Goal: Feedback & Contribution: Contribute content

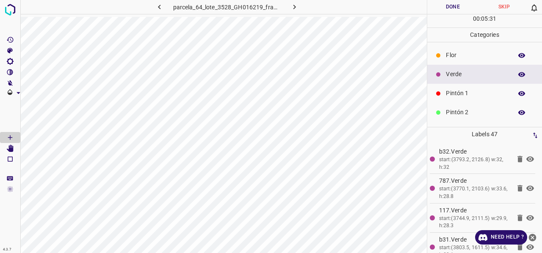
click at [464, 94] on p "Pintón 1" at bounding box center [477, 93] width 62 height 9
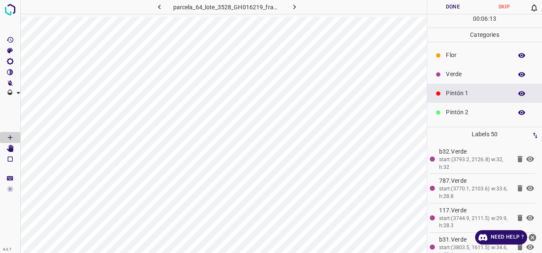
click at [518, 94] on icon "button" at bounding box center [522, 94] width 8 height 8
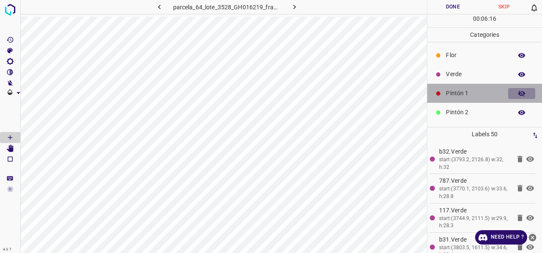
click at [519, 94] on icon "button" at bounding box center [522, 94] width 7 height 6
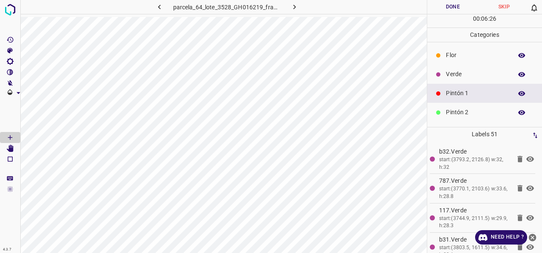
click at [467, 77] on p "Verde" at bounding box center [477, 74] width 62 height 9
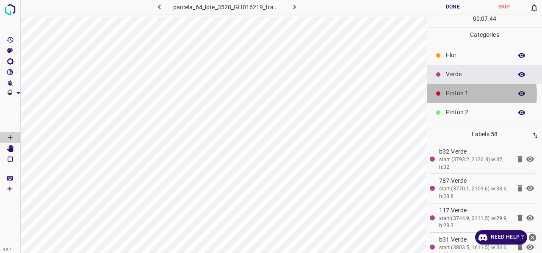
click at [468, 94] on p "Pintón 1" at bounding box center [477, 93] width 62 height 9
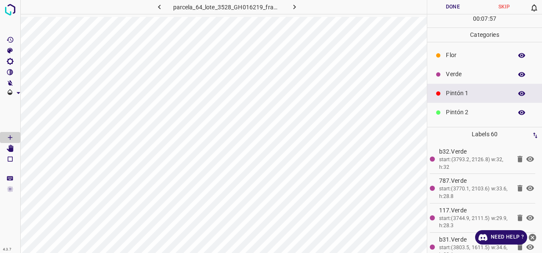
click at [465, 77] on p "Verde" at bounding box center [477, 74] width 62 height 9
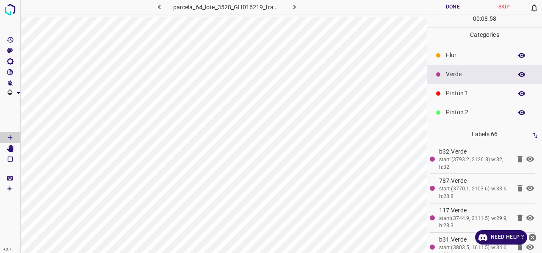
click at [463, 97] on p "Pintón 1" at bounding box center [477, 93] width 62 height 9
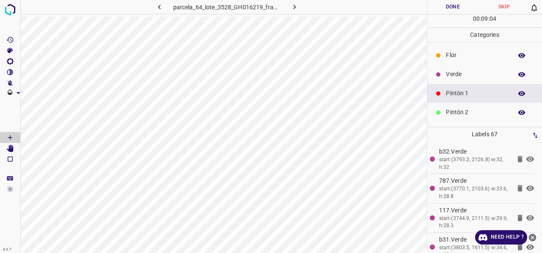
click at [463, 72] on p "Verde" at bounding box center [477, 74] width 62 height 9
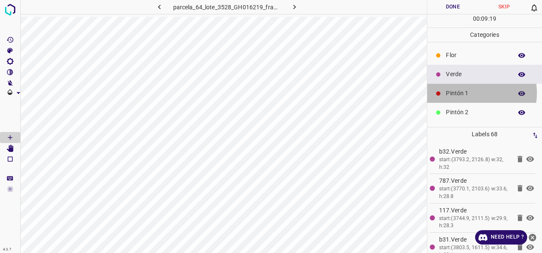
click at [468, 92] on p "Pintón 1" at bounding box center [477, 93] width 62 height 9
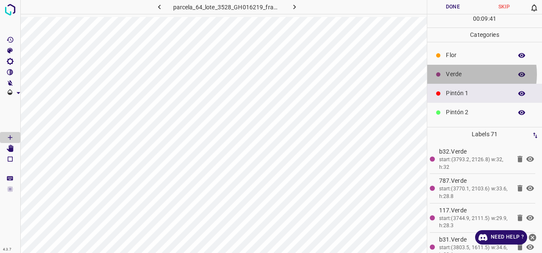
click at [466, 74] on p "Verde" at bounding box center [477, 74] width 62 height 9
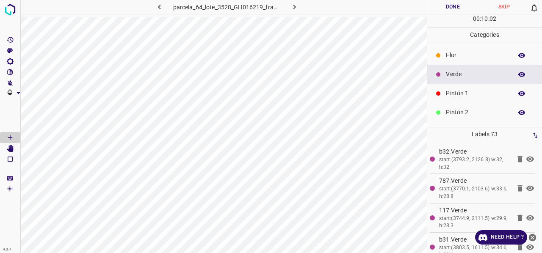
click at [467, 94] on p "Pintón 1" at bounding box center [477, 93] width 62 height 9
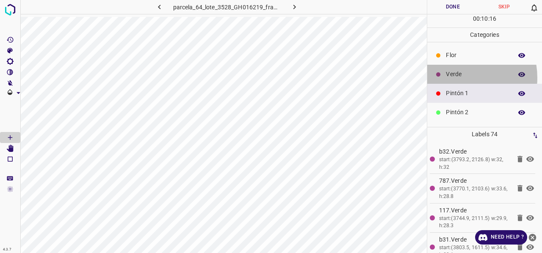
click at [459, 77] on p "Verde" at bounding box center [477, 74] width 62 height 9
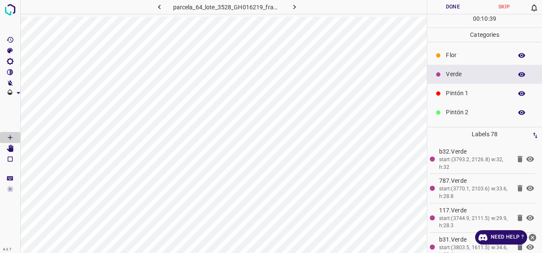
click at [448, 98] on div "Pintón 1" at bounding box center [484, 93] width 115 height 19
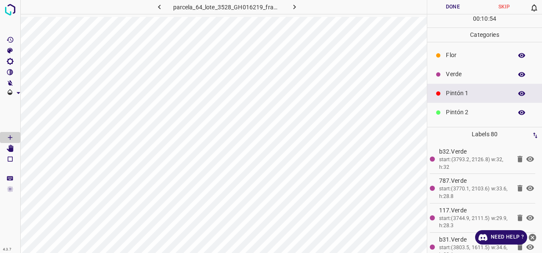
click at [468, 71] on p "Verde" at bounding box center [477, 74] width 62 height 9
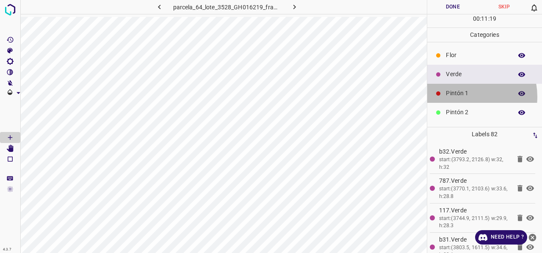
click at [464, 96] on p "Pintón 1" at bounding box center [477, 93] width 62 height 9
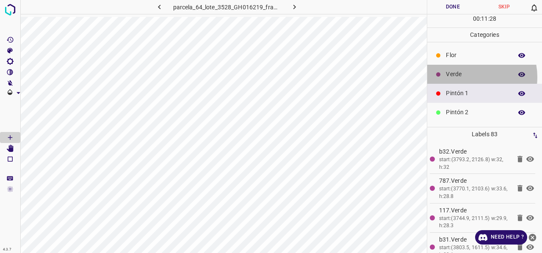
click at [466, 77] on p "Verde" at bounding box center [477, 74] width 62 height 9
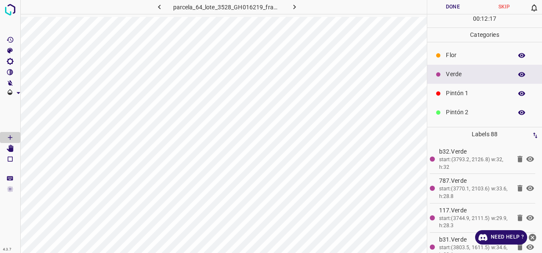
click at [458, 96] on p "Pintón 1" at bounding box center [477, 93] width 62 height 9
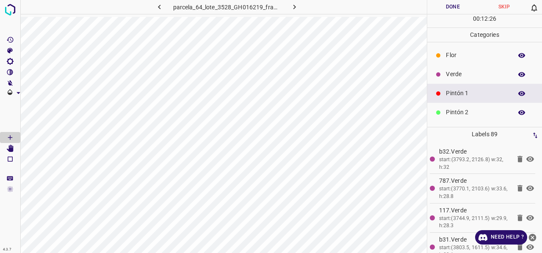
click at [469, 68] on div "Verde" at bounding box center [484, 74] width 115 height 19
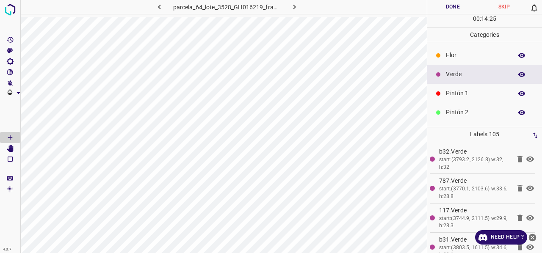
click at [456, 94] on p "Pintón 1" at bounding box center [477, 93] width 62 height 9
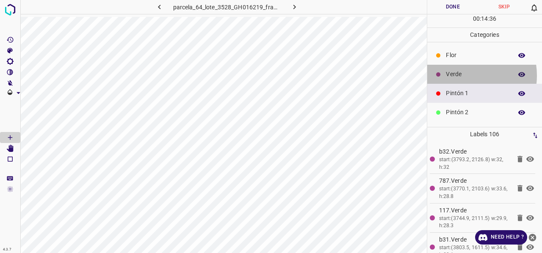
click at [461, 75] on p "Verde" at bounding box center [477, 74] width 62 height 9
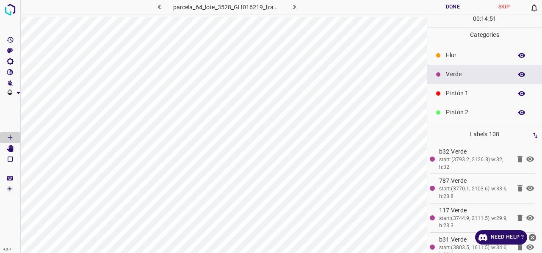
click at [457, 95] on p "Pintón 1" at bounding box center [477, 93] width 62 height 9
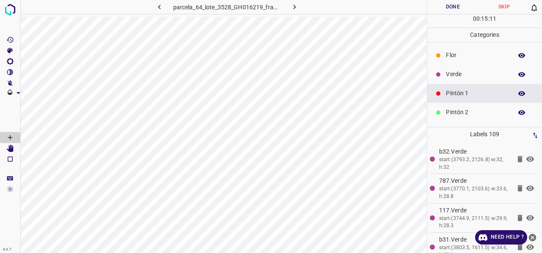
click at [454, 73] on p "Verde" at bounding box center [477, 74] width 62 height 9
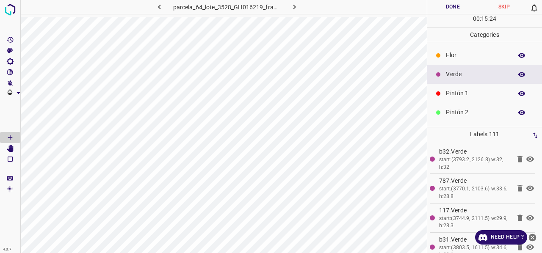
click at [464, 94] on p "Pintón 1" at bounding box center [477, 93] width 62 height 9
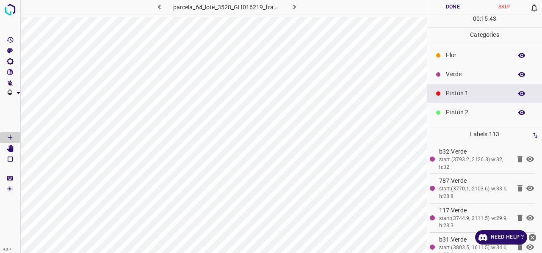
click at [464, 75] on p "Verde" at bounding box center [477, 74] width 62 height 9
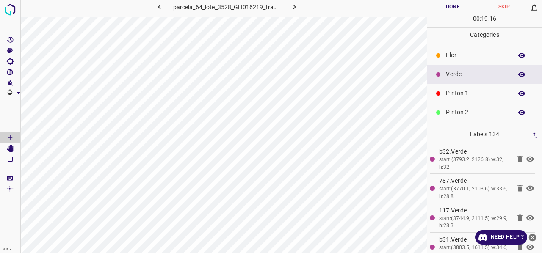
click at [475, 91] on p "Pintón 1" at bounding box center [477, 93] width 62 height 9
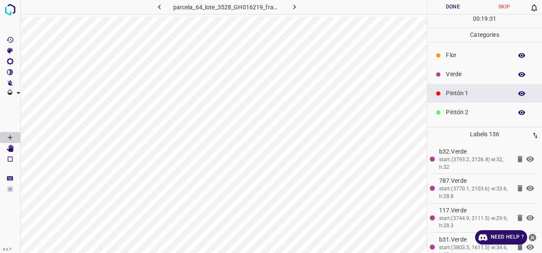
click at [460, 72] on p "Verde" at bounding box center [477, 74] width 62 height 9
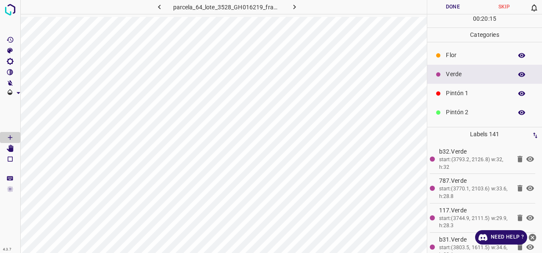
click at [471, 99] on div "Pintón 1" at bounding box center [484, 93] width 115 height 19
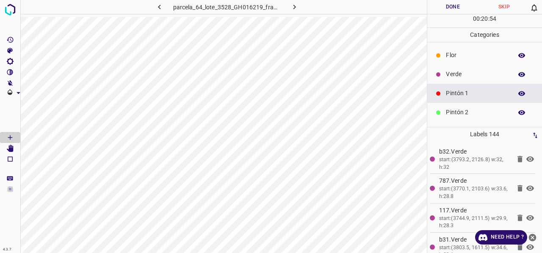
click at [452, 74] on p "Verde" at bounding box center [477, 74] width 62 height 9
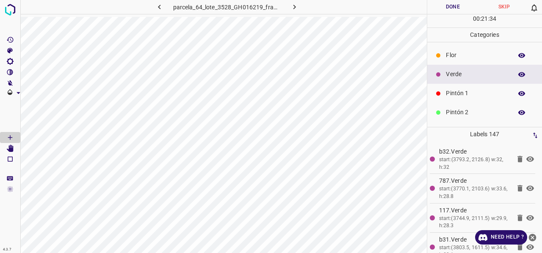
click at [519, 75] on icon "button" at bounding box center [522, 74] width 7 height 5
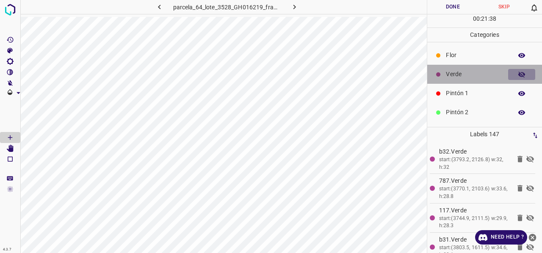
click at [518, 75] on icon "button" at bounding box center [522, 75] width 8 height 8
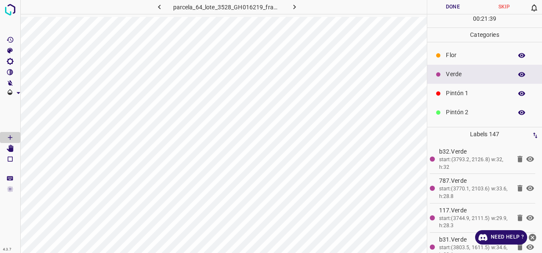
click at [519, 75] on icon "button" at bounding box center [522, 74] width 7 height 5
click at [518, 75] on icon "button" at bounding box center [522, 75] width 8 height 8
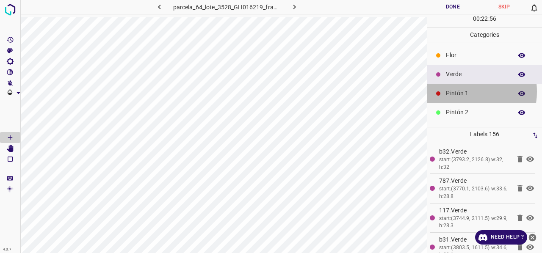
click at [460, 91] on p "Pintón 1" at bounding box center [477, 93] width 62 height 9
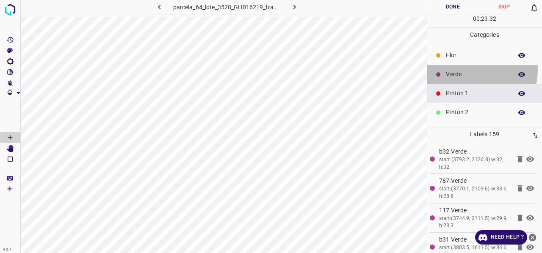
click at [468, 70] on p "Verde" at bounding box center [477, 74] width 62 height 9
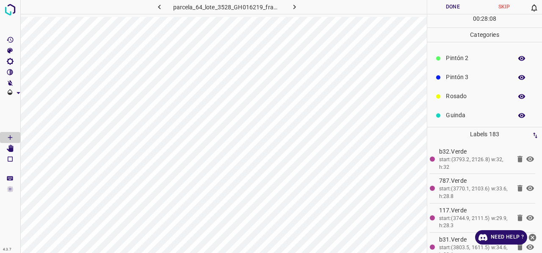
scroll to position [75, 0]
click at [463, 75] on p "Rosado" at bounding box center [477, 76] width 62 height 9
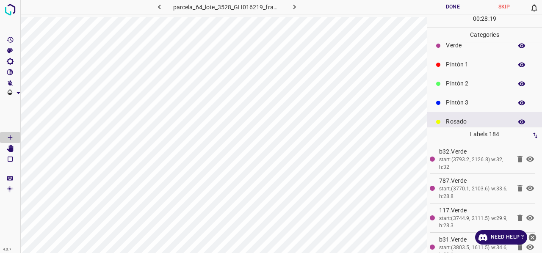
scroll to position [0, 0]
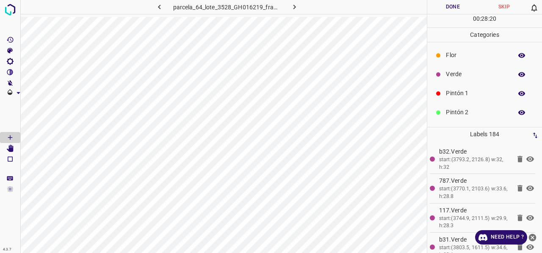
click at [461, 95] on p "Pintón 1" at bounding box center [477, 93] width 62 height 9
click at [455, 71] on p "Verde" at bounding box center [477, 74] width 62 height 9
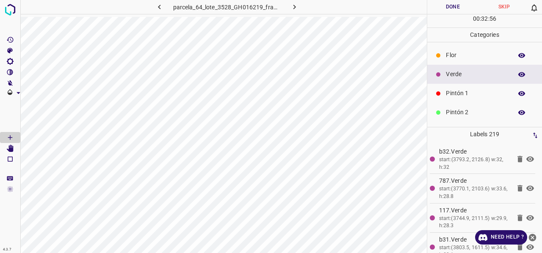
click at [459, 97] on p "Pintón 1" at bounding box center [477, 93] width 62 height 9
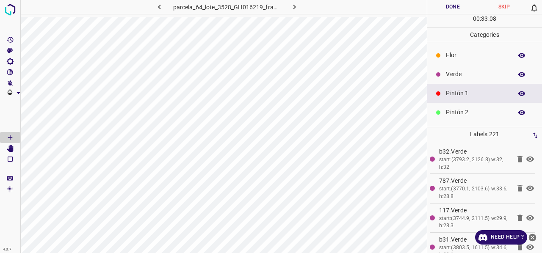
click at [465, 76] on p "Verde" at bounding box center [477, 74] width 62 height 9
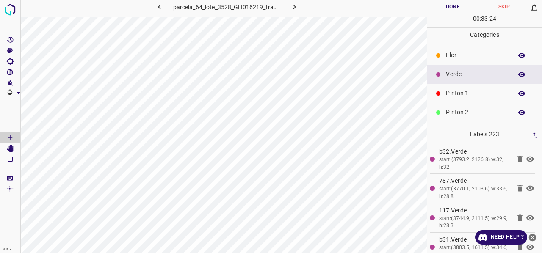
click at [475, 92] on p "Pintón 1" at bounding box center [477, 93] width 62 height 9
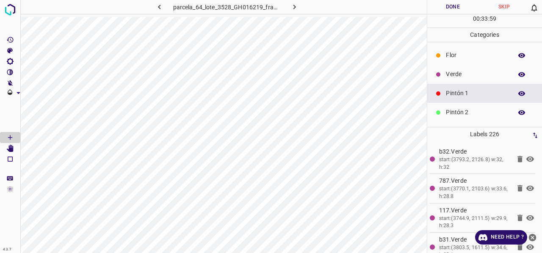
click at [464, 76] on p "Verde" at bounding box center [477, 74] width 62 height 9
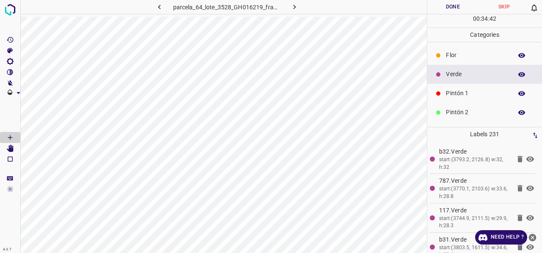
click at [466, 91] on p "Pintón 1" at bounding box center [477, 93] width 62 height 9
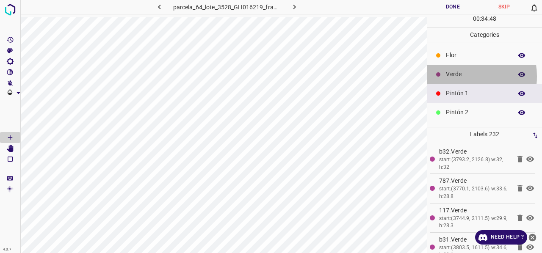
click at [458, 76] on p "Verde" at bounding box center [477, 74] width 62 height 9
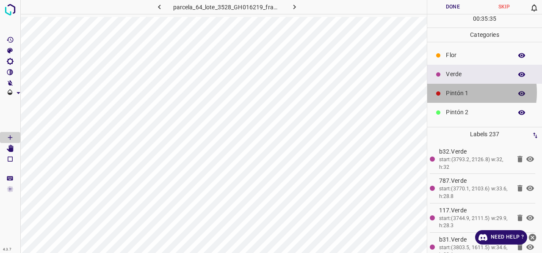
click at [458, 92] on p "Pintón 1" at bounding box center [477, 93] width 62 height 9
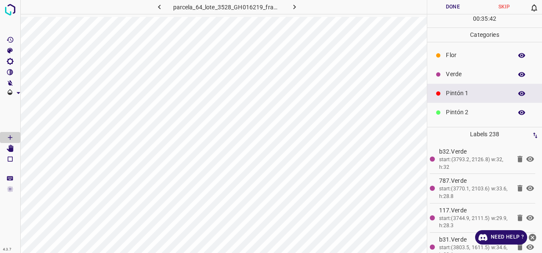
click at [458, 76] on p "Verde" at bounding box center [477, 74] width 62 height 9
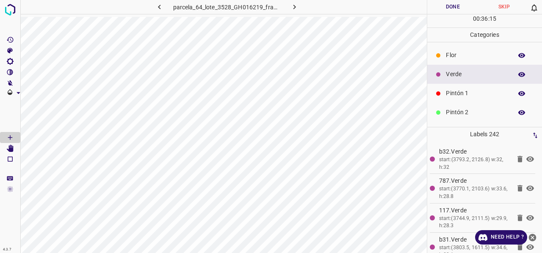
click at [462, 93] on p "Pintón 1" at bounding box center [477, 93] width 62 height 9
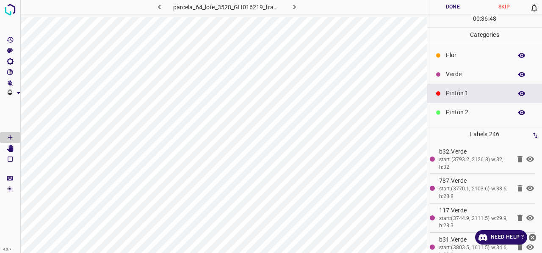
click at [440, 79] on div "Verde" at bounding box center [484, 74] width 115 height 19
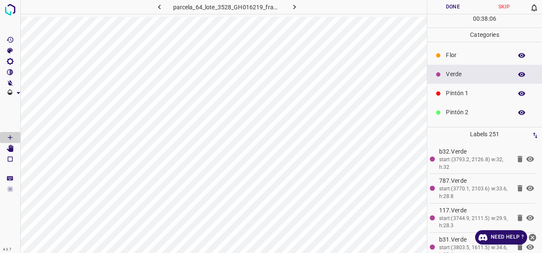
click at [462, 97] on p "Pintón 1" at bounding box center [477, 93] width 62 height 9
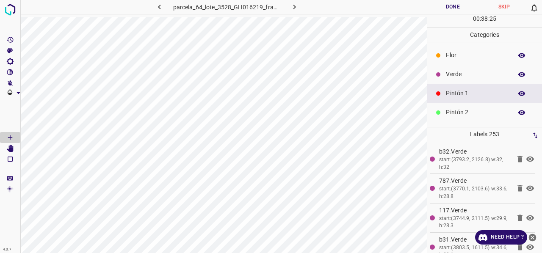
click at [450, 75] on p "Verde" at bounding box center [477, 74] width 62 height 9
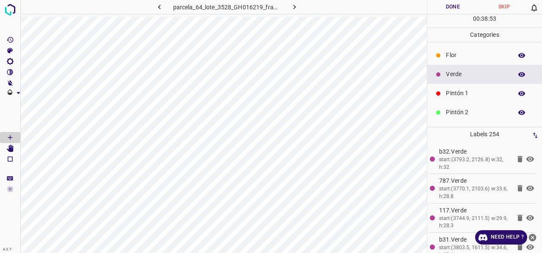
click at [469, 95] on p "Pintón 1" at bounding box center [477, 93] width 62 height 9
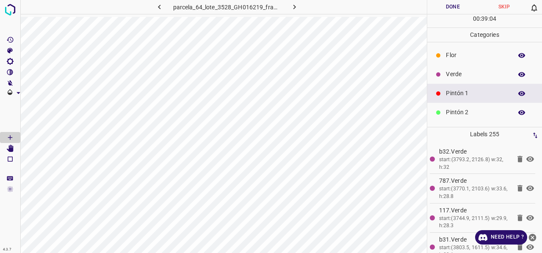
click at [459, 78] on p "Verde" at bounding box center [477, 74] width 62 height 9
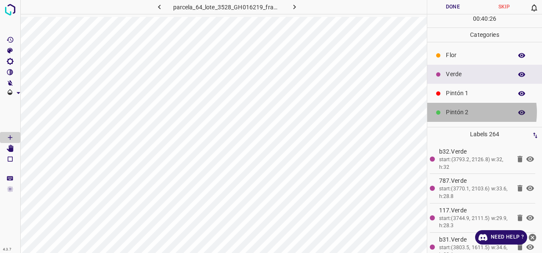
click at [466, 112] on p "Pintón 2" at bounding box center [477, 112] width 62 height 9
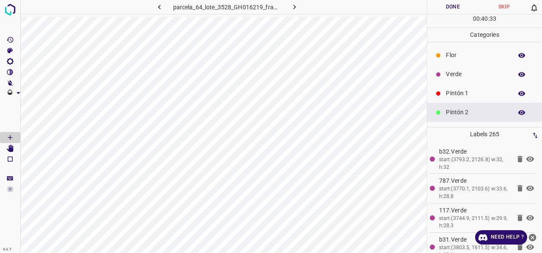
click at [455, 96] on p "Pintón 1" at bounding box center [477, 93] width 62 height 9
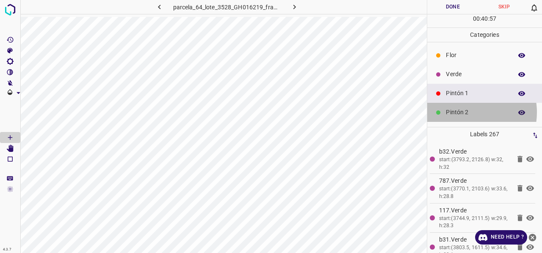
click at [466, 112] on p "Pintón 2" at bounding box center [477, 112] width 62 height 9
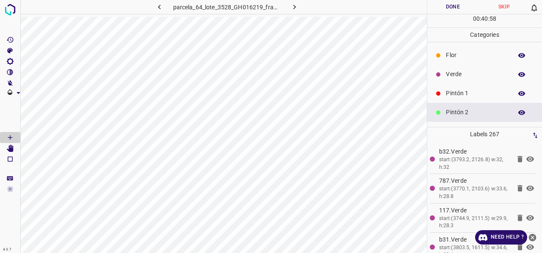
click at [460, 90] on p "Pintón 1" at bounding box center [477, 93] width 62 height 9
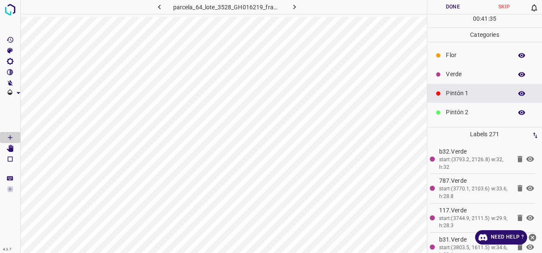
click at [461, 68] on div "Verde" at bounding box center [484, 74] width 115 height 19
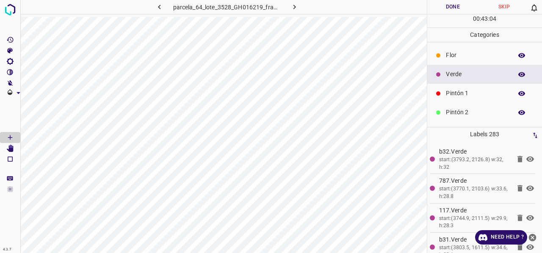
click at [460, 96] on p "Pintón 1" at bounding box center [477, 93] width 62 height 9
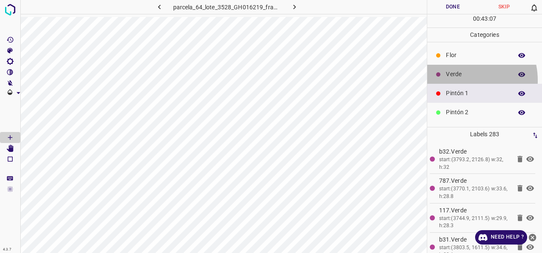
click at [458, 80] on div "Verde" at bounding box center [484, 74] width 115 height 19
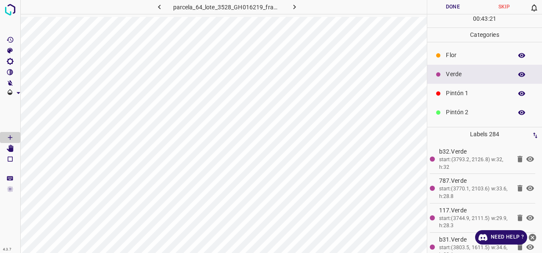
scroll to position [75, 0]
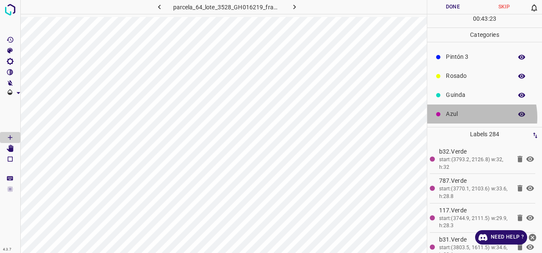
click at [466, 117] on p "Azul" at bounding box center [477, 114] width 62 height 9
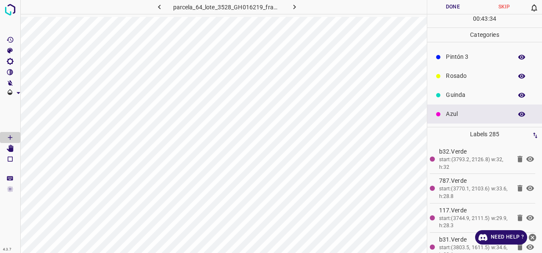
scroll to position [0, 0]
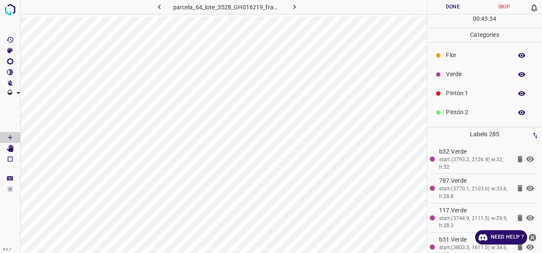
click at [461, 77] on p "Verde" at bounding box center [477, 74] width 62 height 9
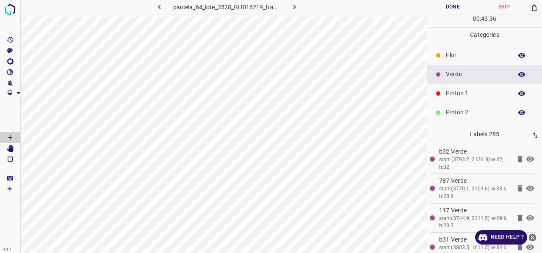
click at [465, 94] on p "Pintón 1" at bounding box center [477, 93] width 62 height 9
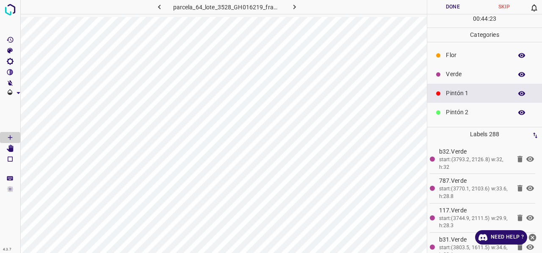
click at [467, 75] on p "Verde" at bounding box center [477, 74] width 62 height 9
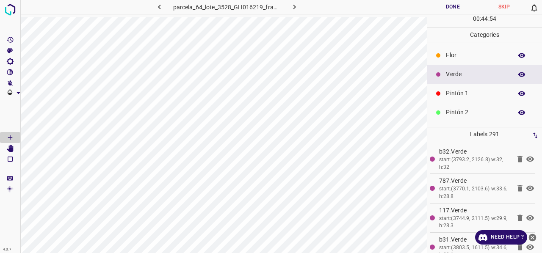
click at [468, 94] on p "Pintón 1" at bounding box center [477, 93] width 62 height 9
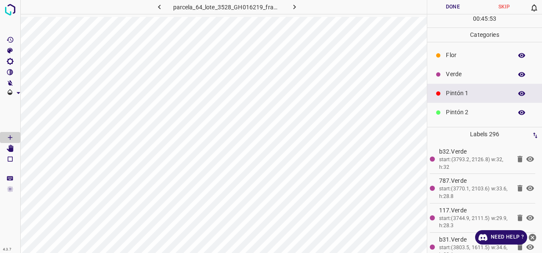
click at [451, 72] on p "Verde" at bounding box center [477, 74] width 62 height 9
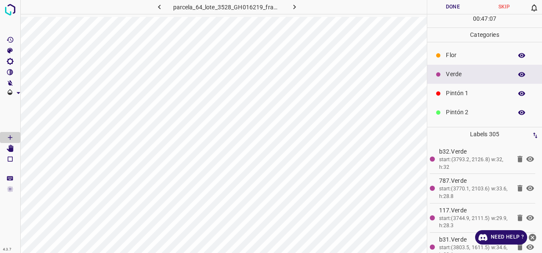
click at [462, 92] on p "Pintón 1" at bounding box center [477, 93] width 62 height 9
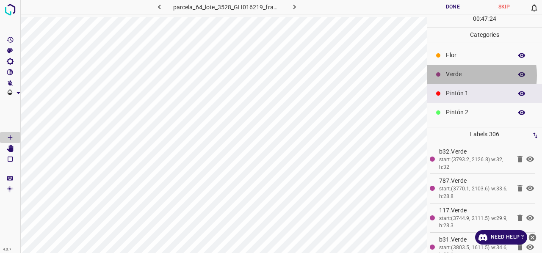
click at [457, 75] on p "Verde" at bounding box center [477, 74] width 62 height 9
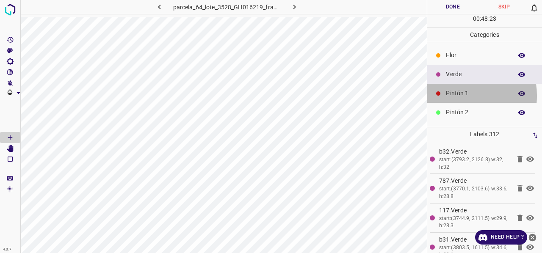
click at [453, 95] on p "Pintón 1" at bounding box center [477, 93] width 62 height 9
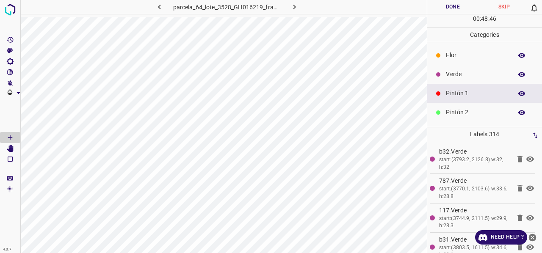
click at [458, 72] on p "Verde" at bounding box center [477, 74] width 62 height 9
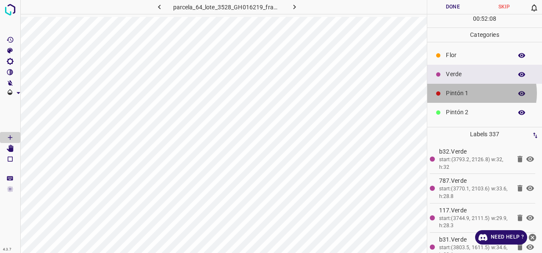
click at [480, 93] on p "Pintón 1" at bounding box center [477, 93] width 62 height 9
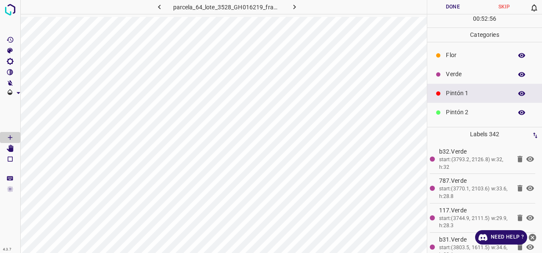
click at [519, 94] on icon "button" at bounding box center [522, 93] width 7 height 5
click at [518, 94] on icon "button" at bounding box center [522, 94] width 8 height 8
click at [452, 72] on p "Verde" at bounding box center [477, 74] width 62 height 9
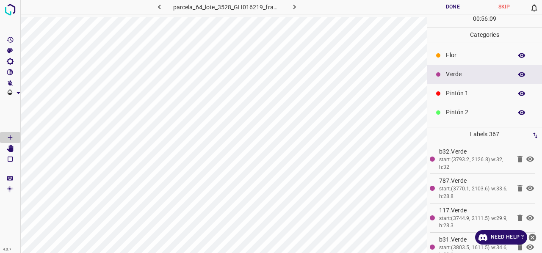
click at [461, 91] on p "Pintón 1" at bounding box center [477, 93] width 62 height 9
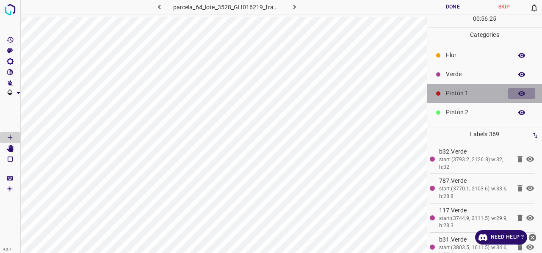
click at [519, 94] on icon "button" at bounding box center [522, 93] width 7 height 5
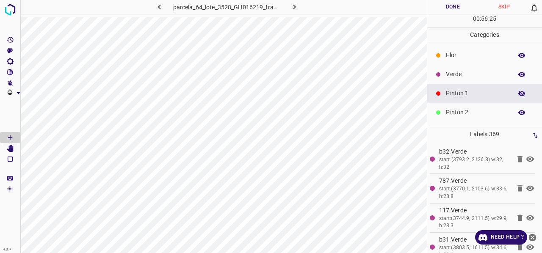
click at [518, 76] on icon "button" at bounding box center [522, 75] width 8 height 8
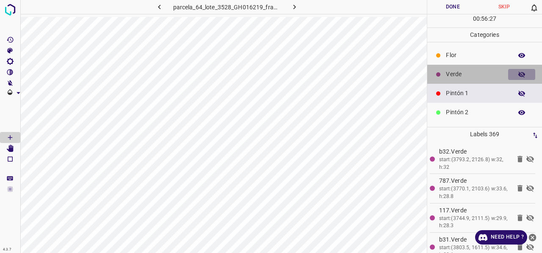
click at [519, 76] on icon "button" at bounding box center [522, 75] width 7 height 6
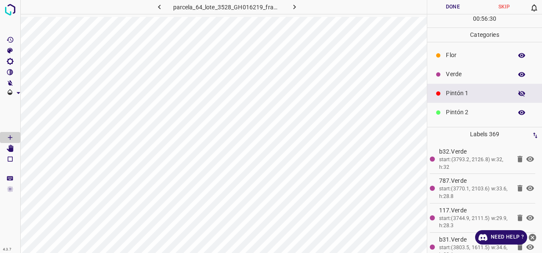
click at [518, 94] on icon "button" at bounding box center [522, 94] width 8 height 8
click at [461, 76] on p "Verde" at bounding box center [477, 74] width 62 height 9
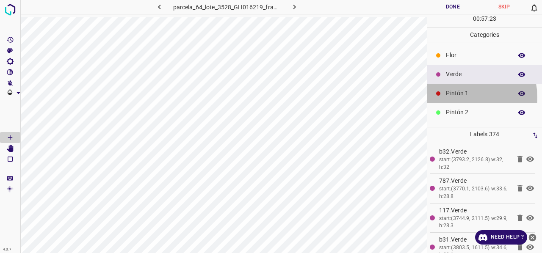
click at [462, 97] on p "Pintón 1" at bounding box center [477, 93] width 62 height 9
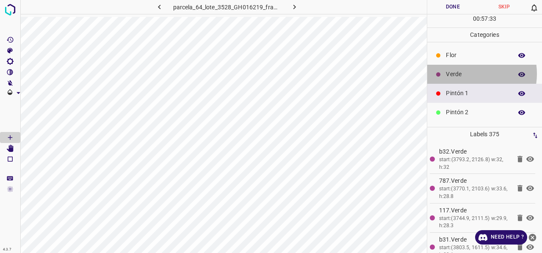
click at [466, 73] on p "Verde" at bounding box center [477, 74] width 62 height 9
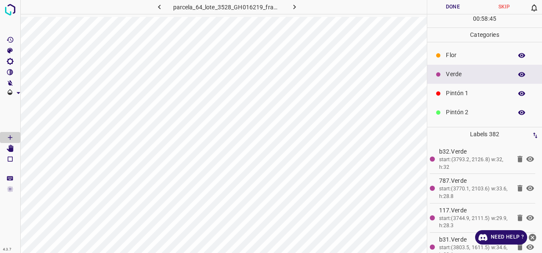
click at [451, 98] on div "Pintón 1" at bounding box center [484, 93] width 115 height 19
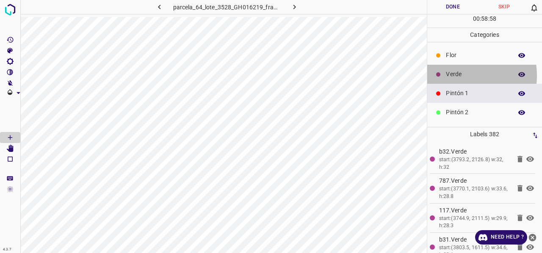
click at [452, 75] on p "Verde" at bounding box center [477, 74] width 62 height 9
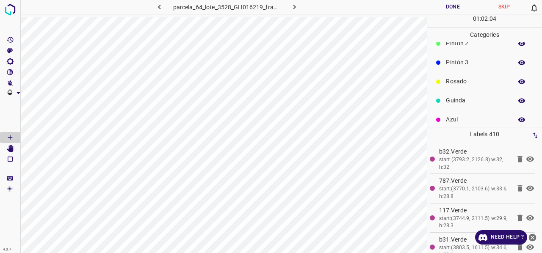
scroll to position [75, 0]
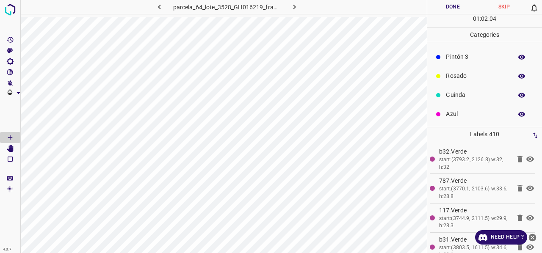
click at [466, 115] on p "Azul" at bounding box center [477, 114] width 62 height 9
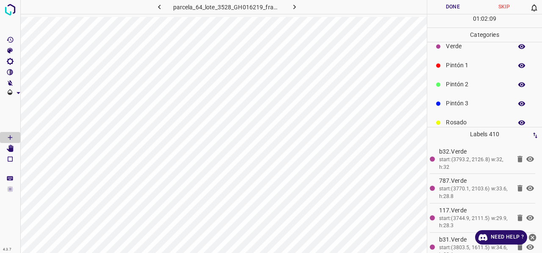
scroll to position [0, 0]
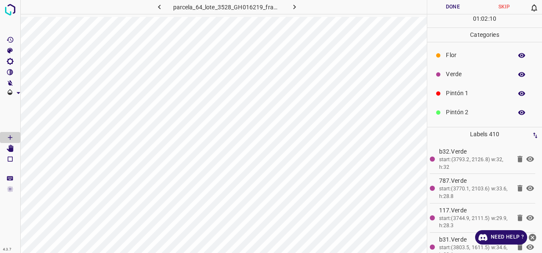
click at [468, 91] on p "Pintón 1" at bounding box center [477, 93] width 62 height 9
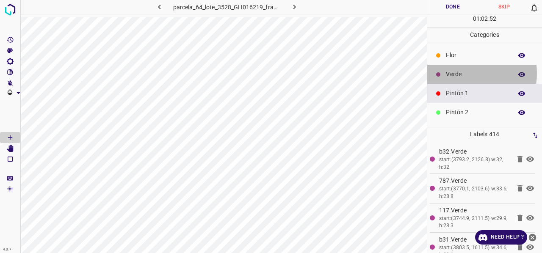
click at [463, 73] on p "Verde" at bounding box center [477, 74] width 62 height 9
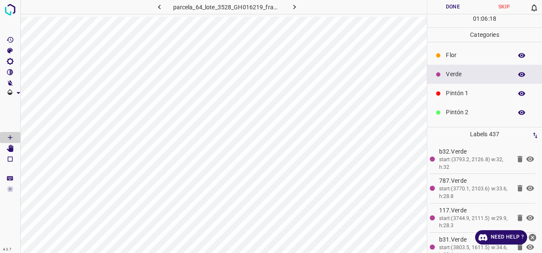
scroll to position [75, 0]
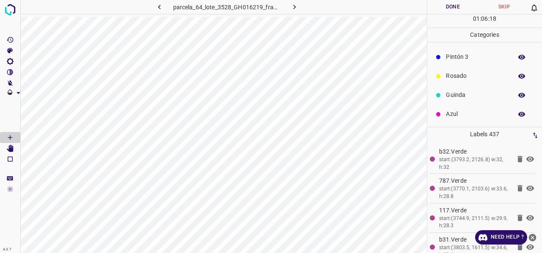
click at [458, 118] on p "Azul" at bounding box center [477, 114] width 62 height 9
click at [470, 75] on p "Verde" at bounding box center [477, 74] width 62 height 9
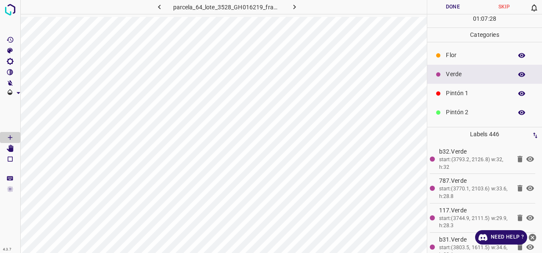
click at [465, 95] on p "Pintón 1" at bounding box center [477, 93] width 62 height 9
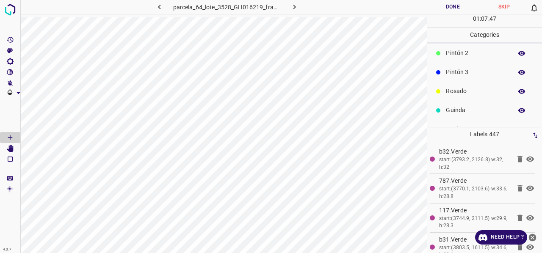
scroll to position [75, 0]
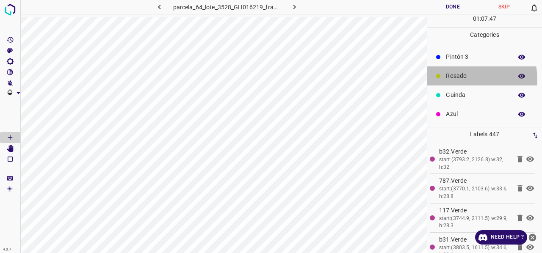
click at [459, 79] on p "Rosado" at bounding box center [477, 76] width 62 height 9
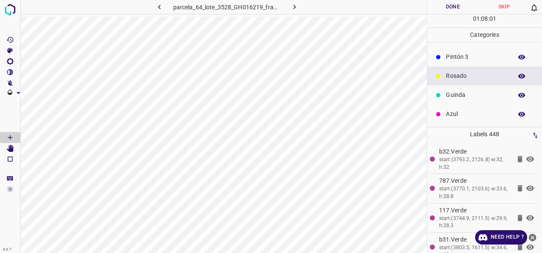
click at [450, 94] on p "Guinda" at bounding box center [477, 95] width 62 height 9
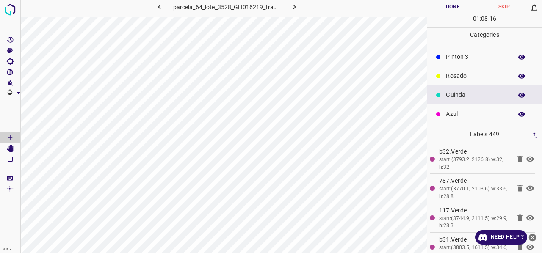
scroll to position [0, 0]
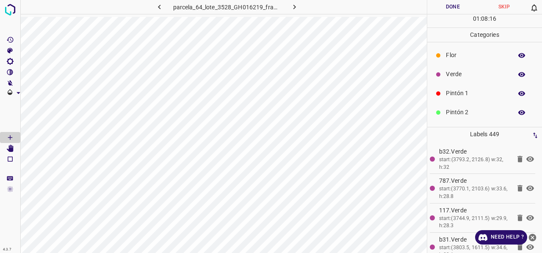
click at [463, 91] on p "Pintón 1" at bounding box center [477, 93] width 62 height 9
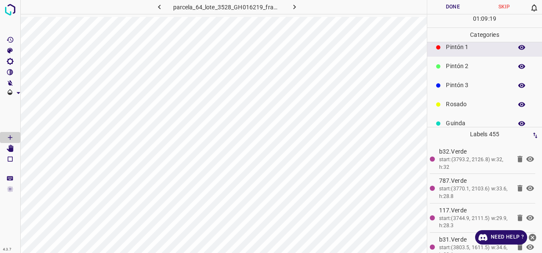
scroll to position [75, 0]
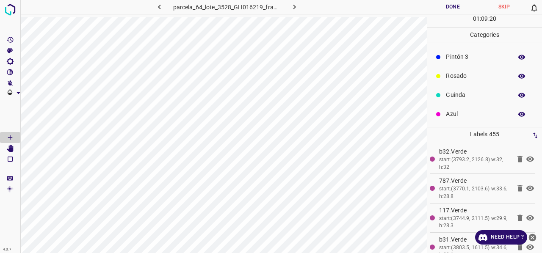
click at [459, 114] on p "Azul" at bounding box center [477, 114] width 62 height 9
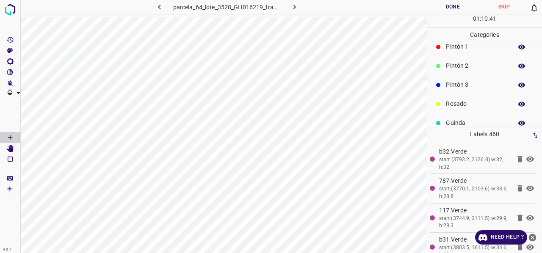
scroll to position [0, 0]
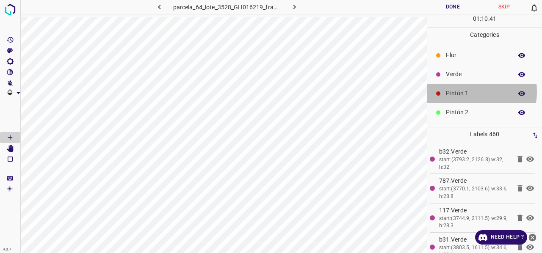
click at [463, 91] on p "Pintón 1" at bounding box center [477, 93] width 62 height 9
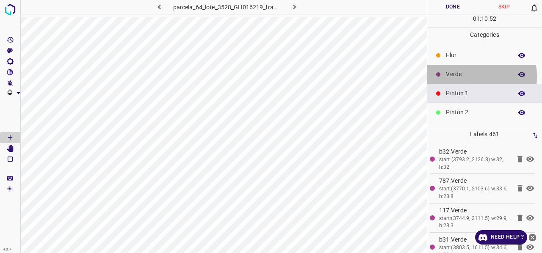
click at [461, 76] on p "Verde" at bounding box center [477, 74] width 62 height 9
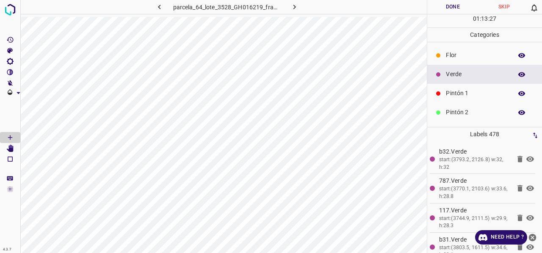
click at [470, 93] on p "Pintón 1" at bounding box center [477, 93] width 62 height 9
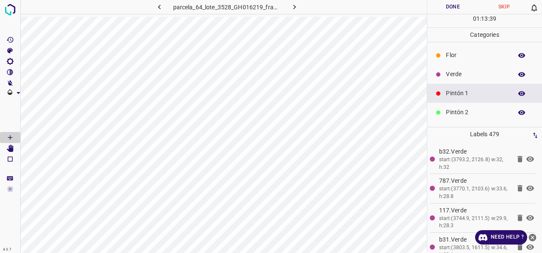
click at [459, 75] on p "Verde" at bounding box center [477, 74] width 62 height 9
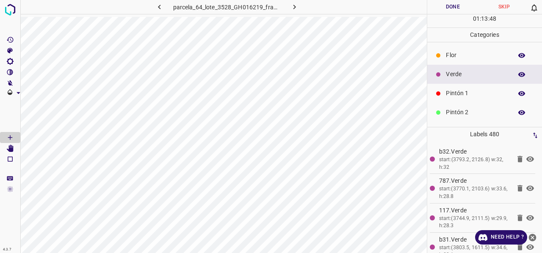
click at [466, 97] on p "Pintón 1" at bounding box center [477, 93] width 62 height 9
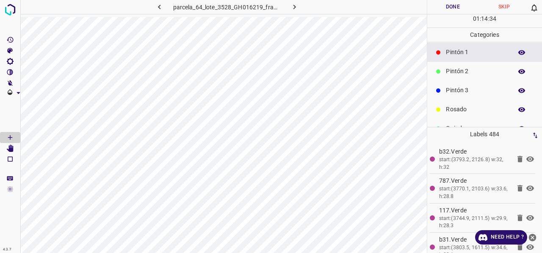
scroll to position [75, 0]
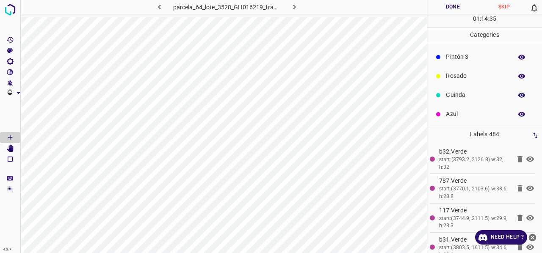
click at [462, 115] on p "Azul" at bounding box center [477, 114] width 62 height 9
click at [454, 78] on p "Verde" at bounding box center [477, 74] width 62 height 9
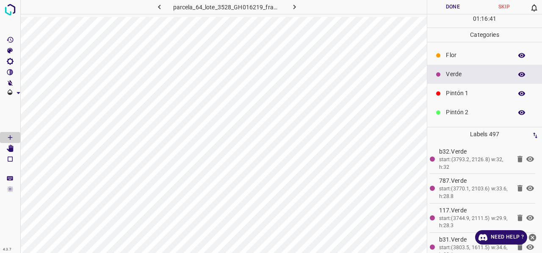
click at [462, 93] on p "Pintón 1" at bounding box center [477, 93] width 62 height 9
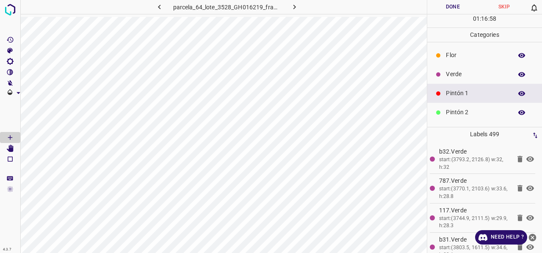
click at [456, 73] on p "Verde" at bounding box center [477, 74] width 62 height 9
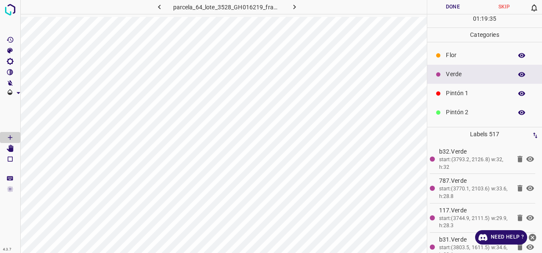
scroll to position [42, 0]
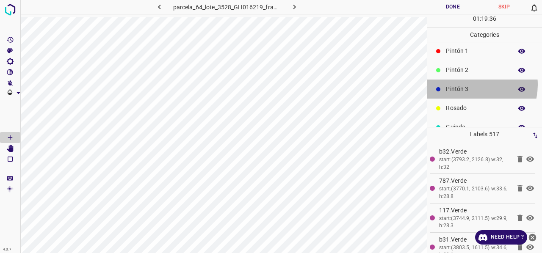
click at [469, 85] on p "Pintón 3" at bounding box center [477, 89] width 62 height 9
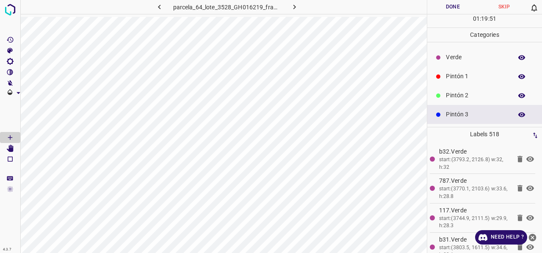
scroll to position [0, 0]
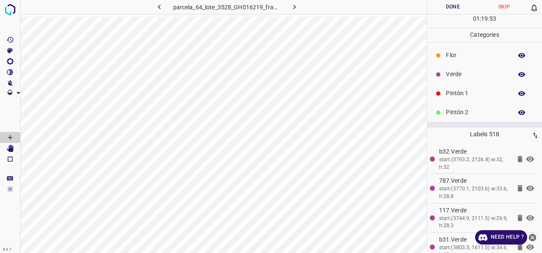
click at [464, 110] on p "Pintón 2" at bounding box center [477, 112] width 62 height 9
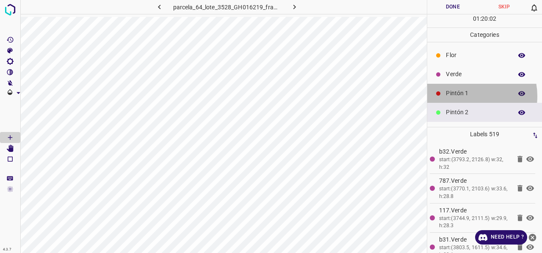
click at [463, 96] on p "Pintón 1" at bounding box center [477, 93] width 62 height 9
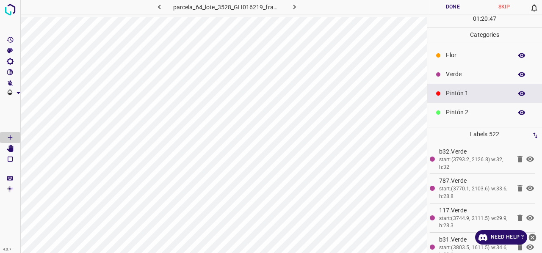
click at [463, 71] on p "Verde" at bounding box center [477, 74] width 62 height 9
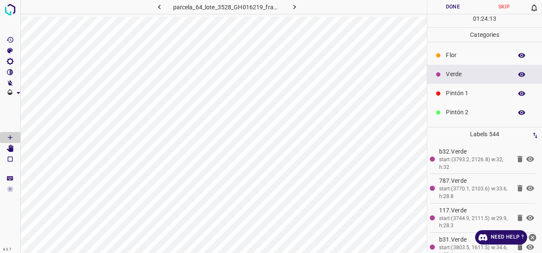
click at [452, 94] on p "Pintón 1" at bounding box center [477, 93] width 62 height 9
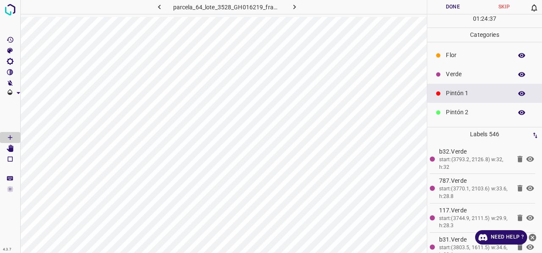
click at [465, 75] on p "Verde" at bounding box center [477, 74] width 62 height 9
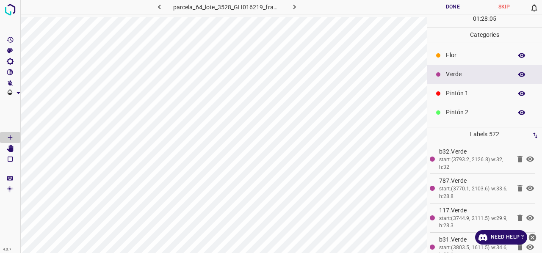
click at [459, 94] on p "Pintón 1" at bounding box center [477, 93] width 62 height 9
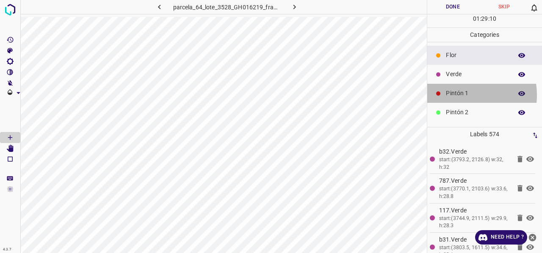
click at [463, 94] on p "Pintón 1" at bounding box center [477, 93] width 62 height 9
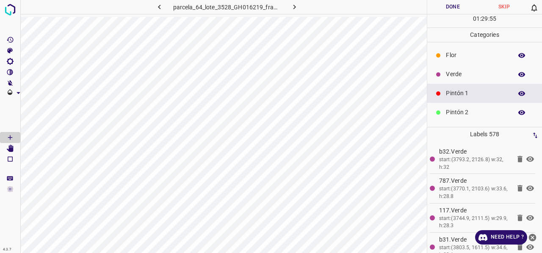
click at [459, 76] on p "Verde" at bounding box center [477, 74] width 62 height 9
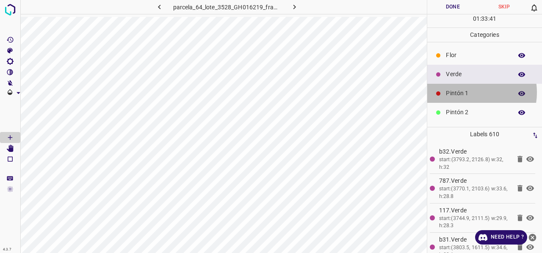
click at [471, 92] on p "Pintón 1" at bounding box center [477, 93] width 62 height 9
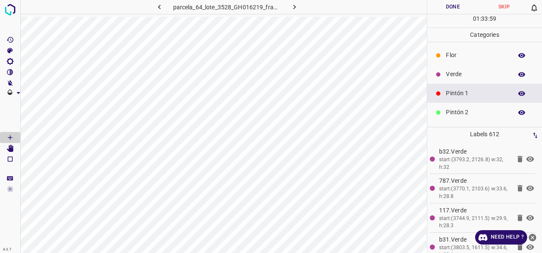
click at [466, 77] on p "Verde" at bounding box center [477, 74] width 62 height 9
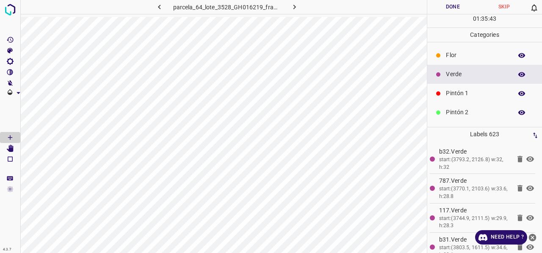
click at [466, 92] on p "Pintón 1" at bounding box center [477, 93] width 62 height 9
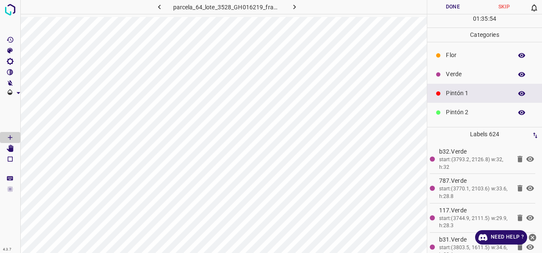
click at [466, 75] on p "Verde" at bounding box center [477, 74] width 62 height 9
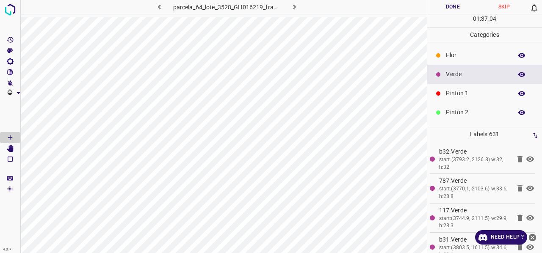
click at [459, 97] on p "Pintón 1" at bounding box center [477, 93] width 62 height 9
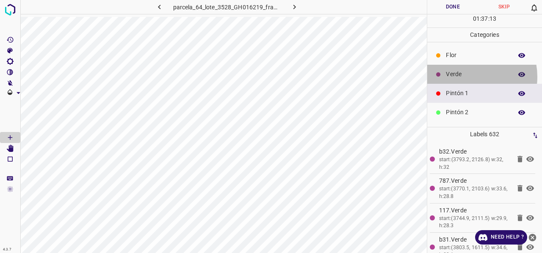
click at [466, 76] on p "Verde" at bounding box center [477, 74] width 62 height 9
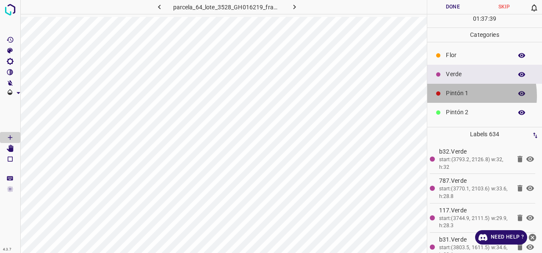
click at [462, 95] on p "Pintón 1" at bounding box center [477, 93] width 62 height 9
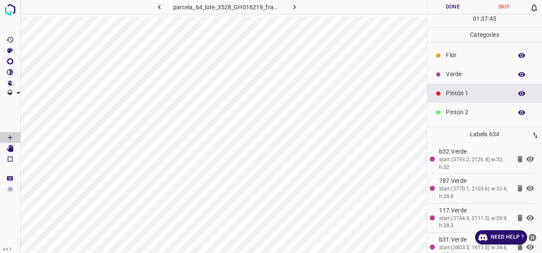
click at [458, 111] on p "Pintón 2" at bounding box center [477, 112] width 62 height 9
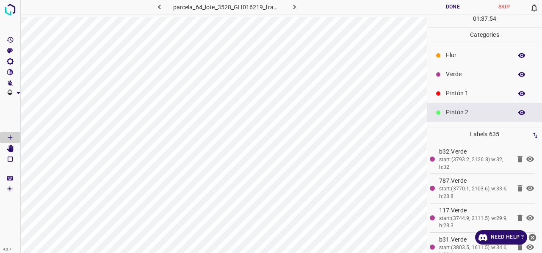
click at [452, 95] on p "Pintón 1" at bounding box center [477, 93] width 62 height 9
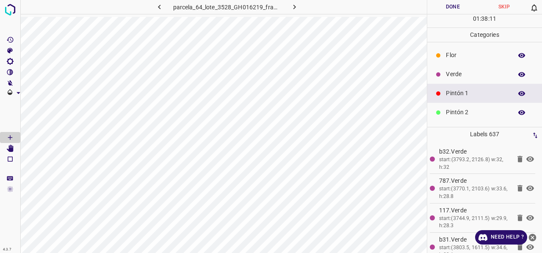
click at [458, 71] on p "Verde" at bounding box center [477, 74] width 62 height 9
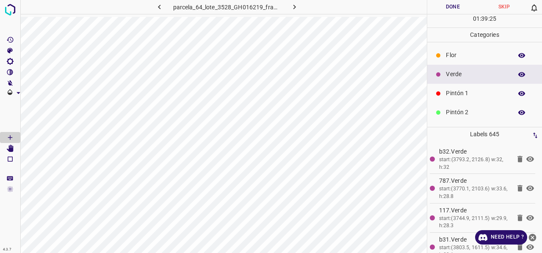
click at [458, 97] on p "Pintón 1" at bounding box center [477, 93] width 62 height 9
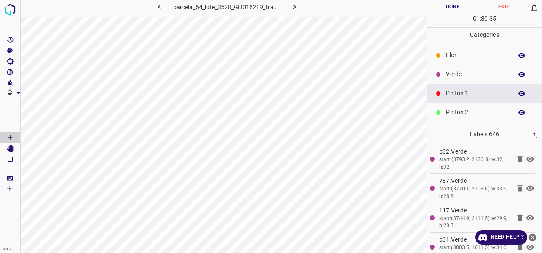
scroll to position [75, 0]
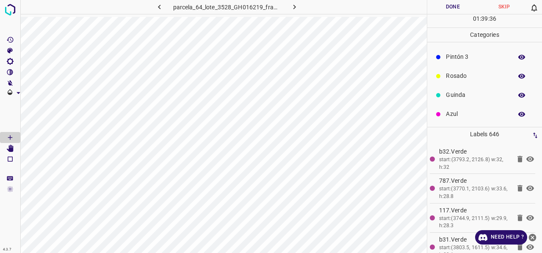
click at [459, 115] on p "Azul" at bounding box center [477, 114] width 62 height 9
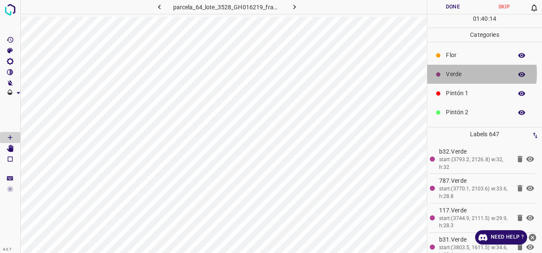
click at [458, 73] on p "Verde" at bounding box center [477, 74] width 62 height 9
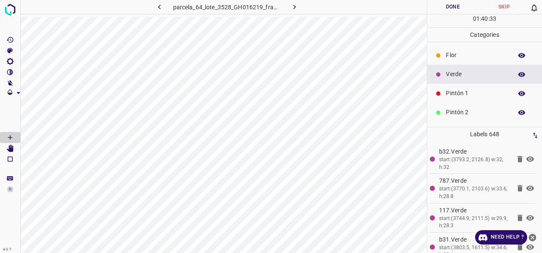
click at [461, 92] on p "Pintón 1" at bounding box center [477, 93] width 62 height 9
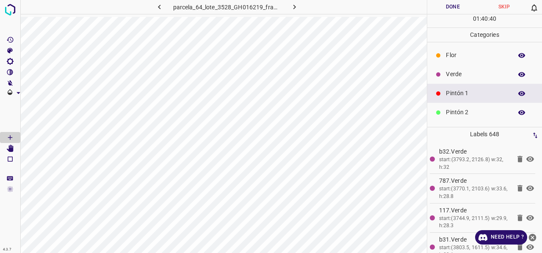
click at [454, 75] on p "Verde" at bounding box center [477, 74] width 62 height 9
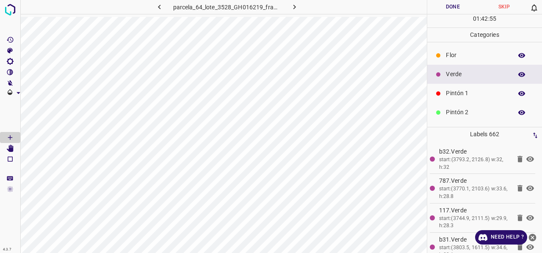
click at [460, 97] on p "Pintón 1" at bounding box center [477, 93] width 62 height 9
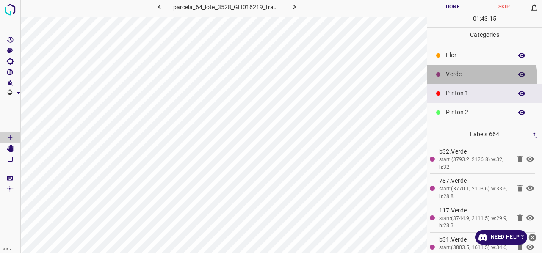
click at [456, 78] on p "Verde" at bounding box center [477, 74] width 62 height 9
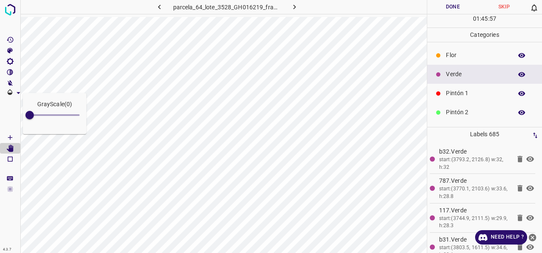
click at [6, 116] on span at bounding box center [10, 115] width 20 height 34
click at [463, 95] on p "Pintón 1" at bounding box center [477, 93] width 62 height 9
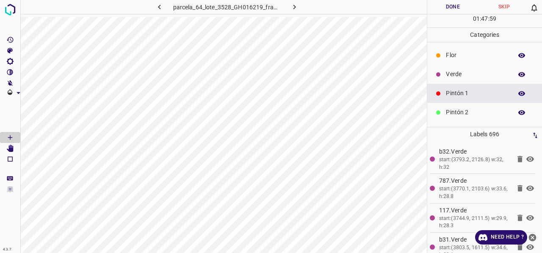
click at [460, 114] on p "Pintón 2" at bounding box center [477, 112] width 62 height 9
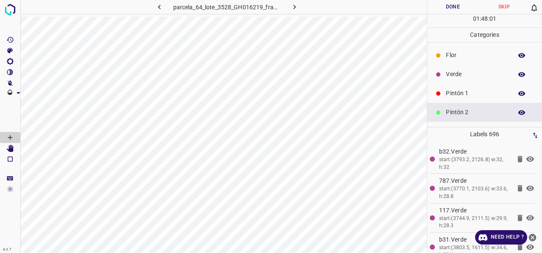
click at [464, 94] on p "Pintón 1" at bounding box center [477, 93] width 62 height 9
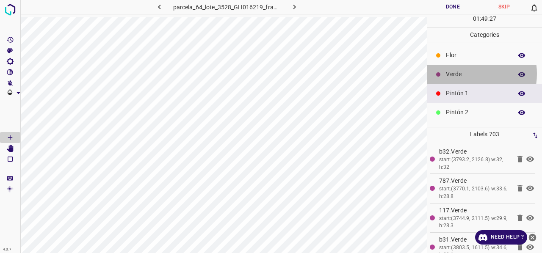
click at [462, 73] on p "Verde" at bounding box center [477, 74] width 62 height 9
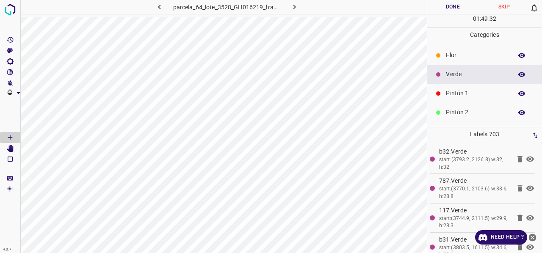
click at [462, 95] on p "Pintón 1" at bounding box center [477, 93] width 62 height 9
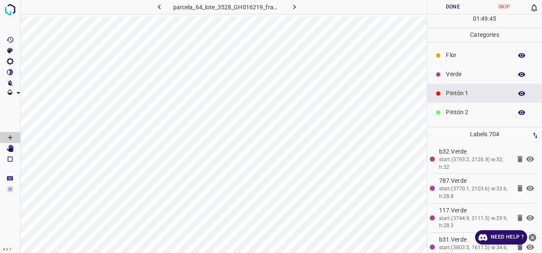
click at [463, 80] on div "Verde" at bounding box center [484, 74] width 115 height 19
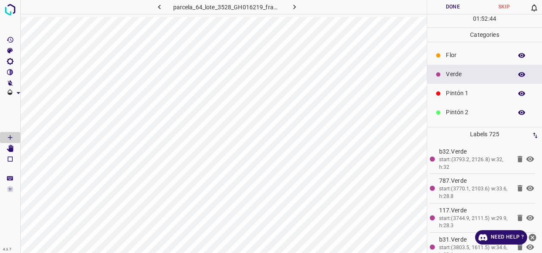
scroll to position [75, 0]
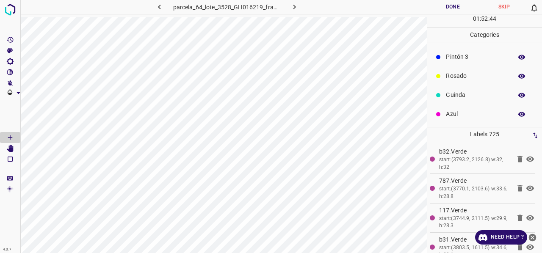
click at [461, 113] on p "Azul" at bounding box center [477, 114] width 62 height 9
click at [467, 97] on p "Guinda" at bounding box center [477, 95] width 62 height 9
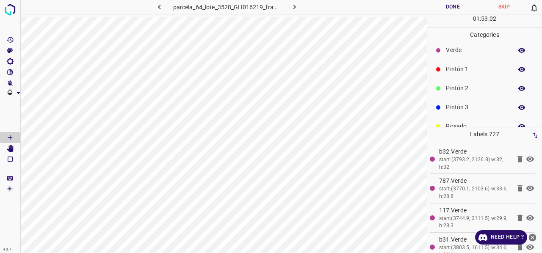
scroll to position [0, 0]
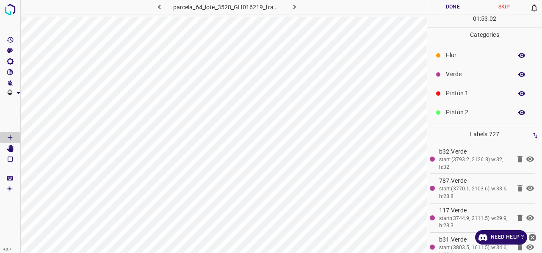
click at [470, 96] on p "Pintón 1" at bounding box center [477, 93] width 62 height 9
click at [464, 76] on p "Verde" at bounding box center [477, 74] width 62 height 9
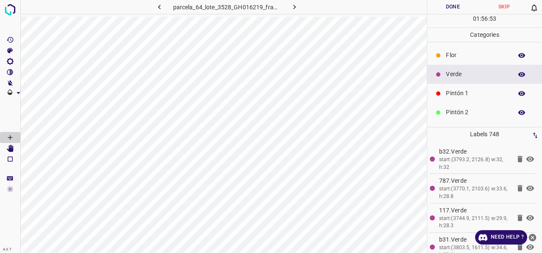
click at [464, 91] on p "Pintón 1" at bounding box center [477, 93] width 62 height 9
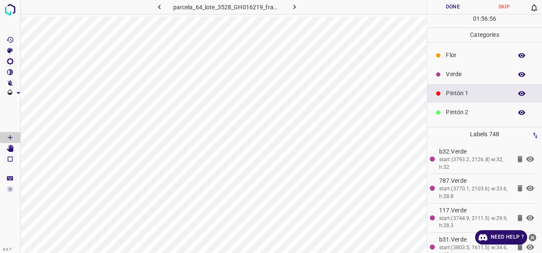
click at [461, 114] on p "Pintón 2" at bounding box center [477, 112] width 62 height 9
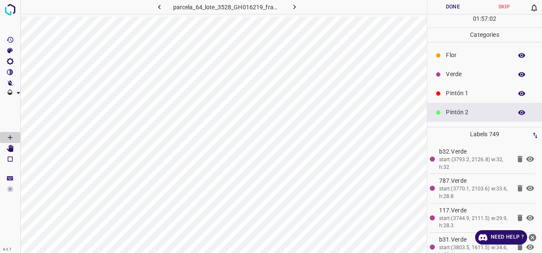
click at [470, 91] on p "Pintón 1" at bounding box center [477, 93] width 62 height 9
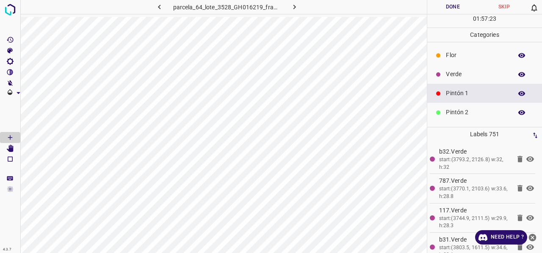
click at [468, 76] on p "Verde" at bounding box center [477, 74] width 62 height 9
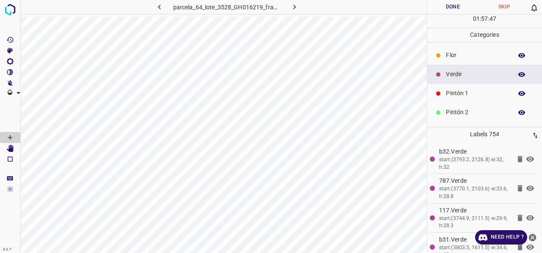
click at [455, 98] on div "Pintón 1" at bounding box center [484, 93] width 115 height 19
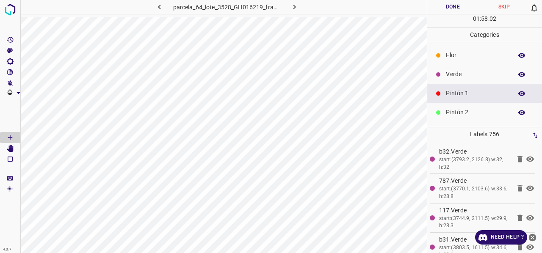
click at [466, 75] on p "Verde" at bounding box center [477, 74] width 62 height 9
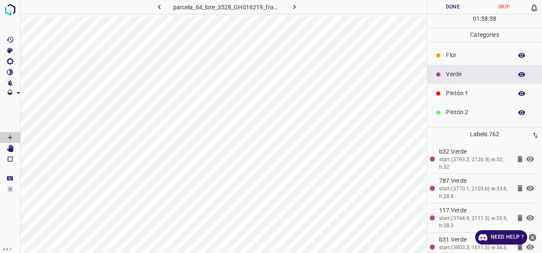
click at [454, 96] on p "Pintón 1" at bounding box center [477, 93] width 62 height 9
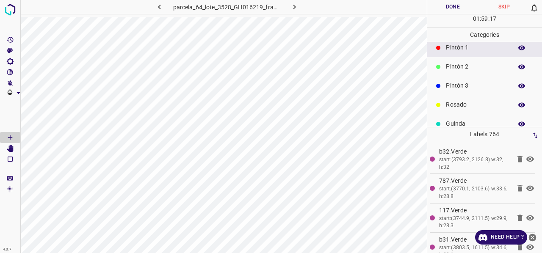
scroll to position [75, 0]
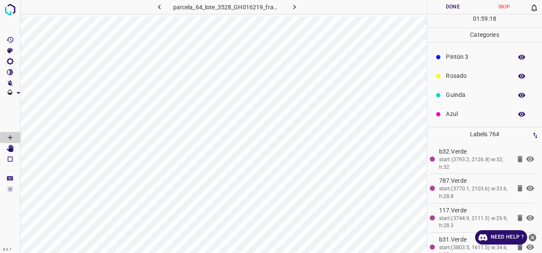
click at [456, 115] on p "Azul" at bounding box center [477, 114] width 62 height 9
click at [461, 72] on p "Verde" at bounding box center [477, 74] width 62 height 9
